Goal: Navigation & Orientation: Find specific page/section

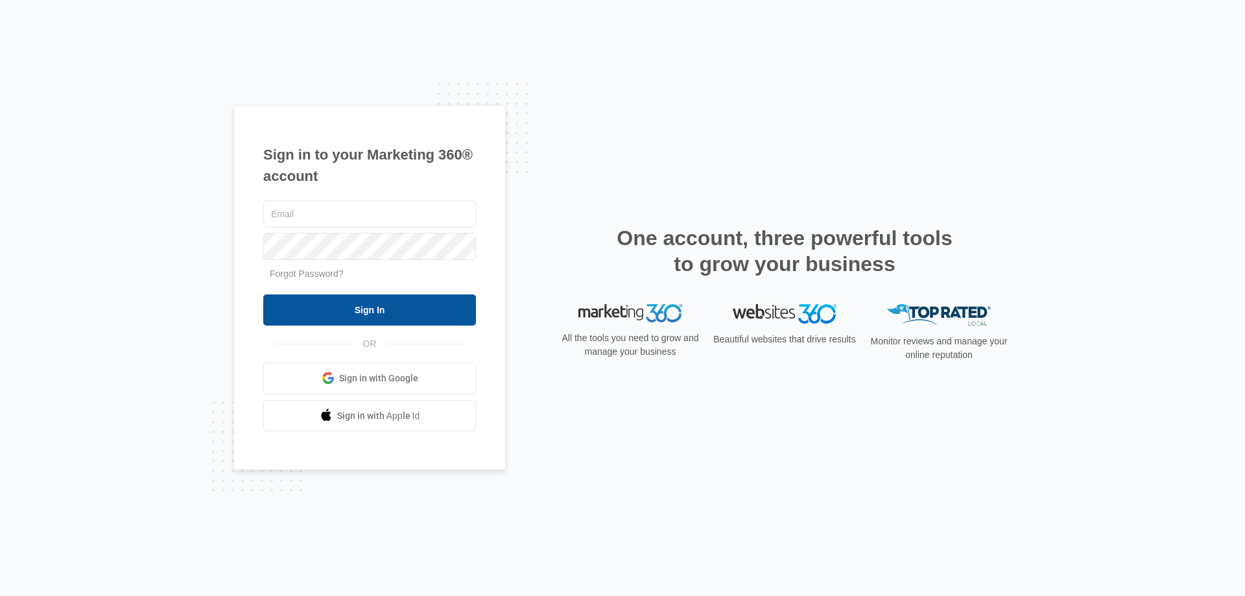
type input "[EMAIL_ADDRESS][DOMAIN_NAME]"
click at [347, 309] on input "Sign In" at bounding box center [369, 309] width 213 height 31
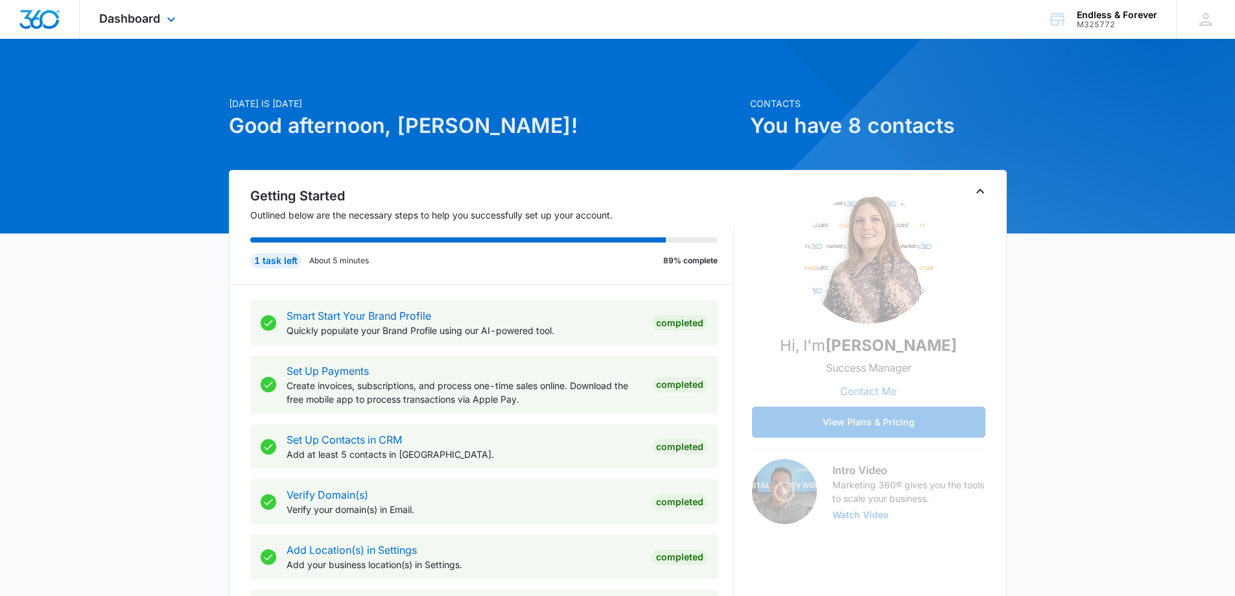
click at [40, 20] on img "Dashboard" at bounding box center [40, 19] width 42 height 19
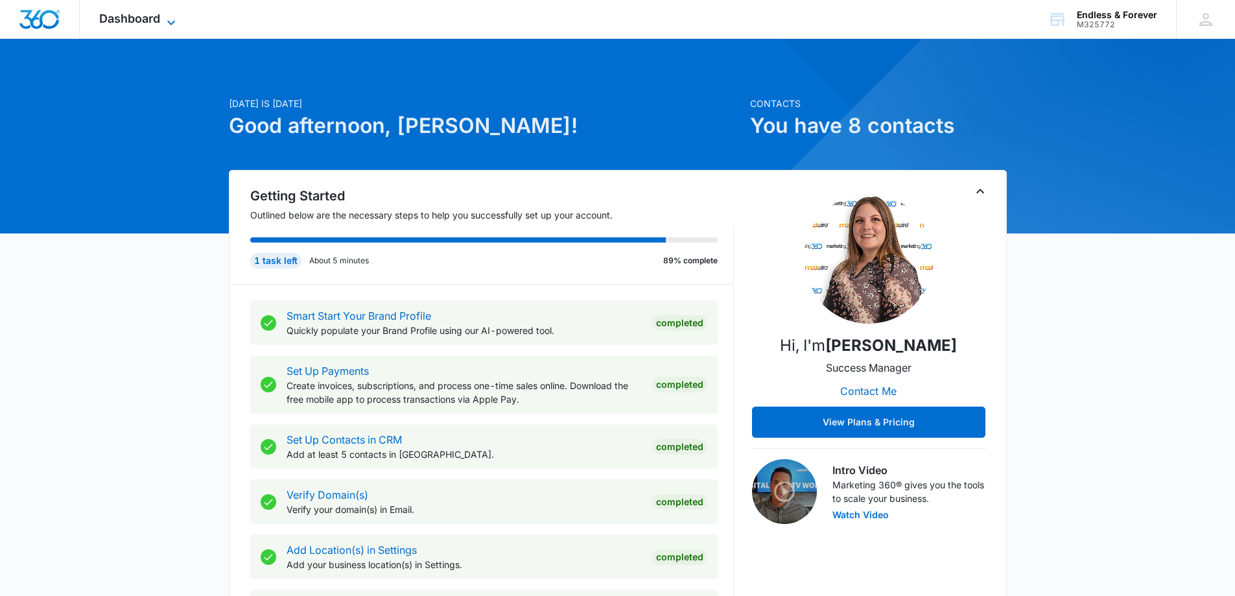
click at [168, 25] on icon at bounding box center [171, 23] width 16 height 16
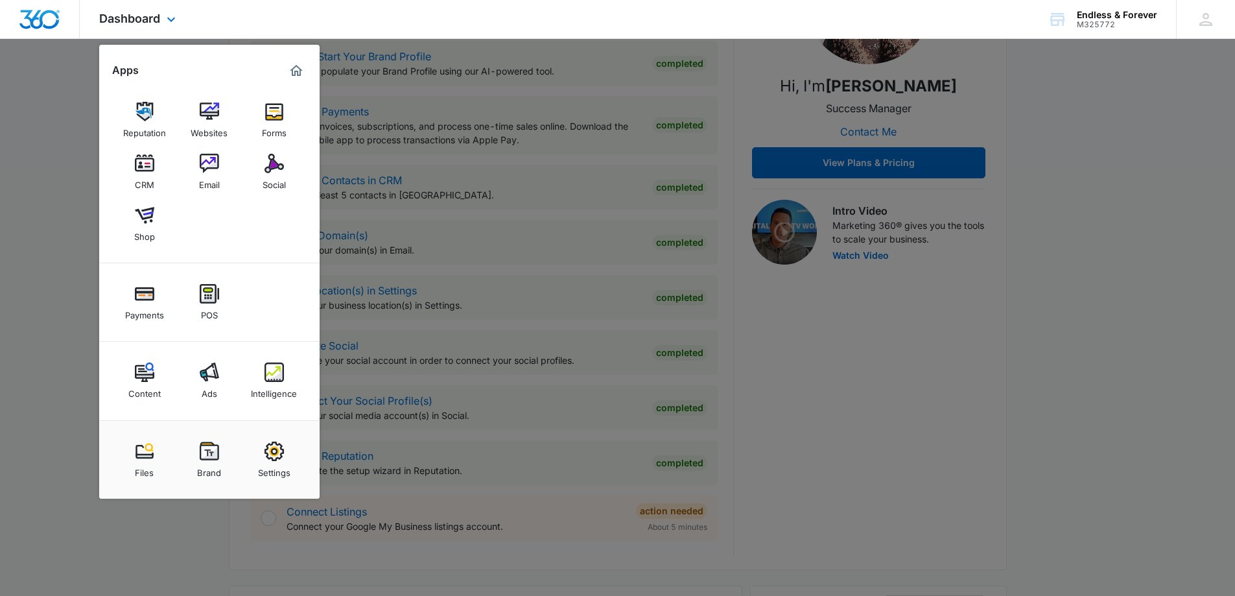
scroll to position [389, 0]
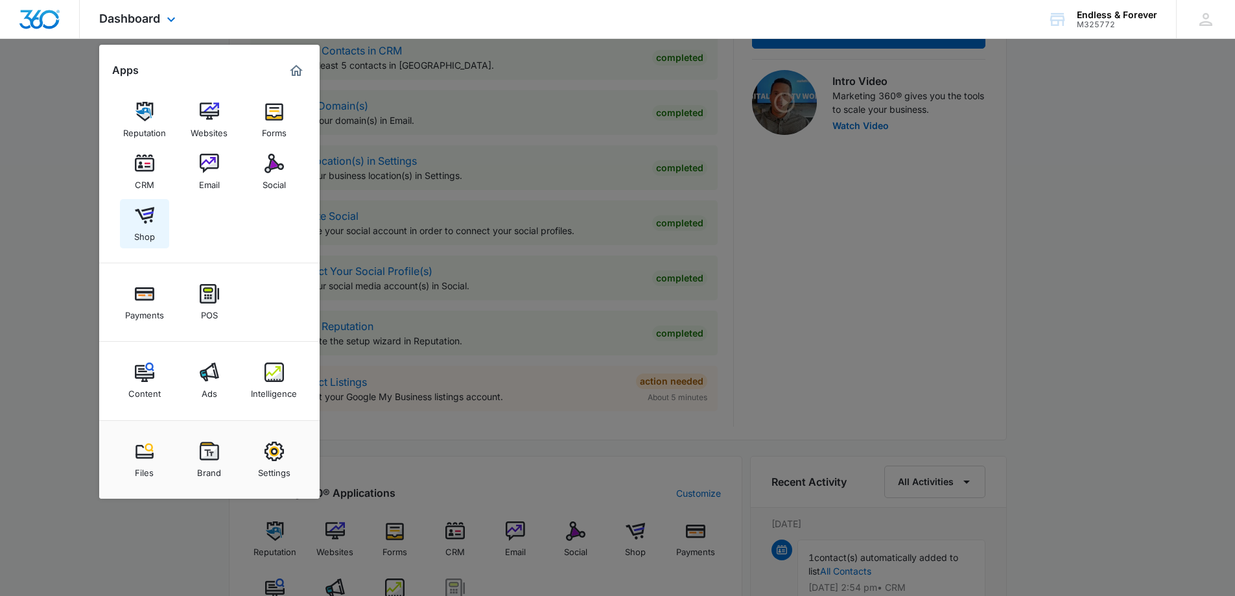
click at [147, 217] on img at bounding box center [144, 215] width 19 height 19
